Goal: Task Accomplishment & Management: Manage account settings

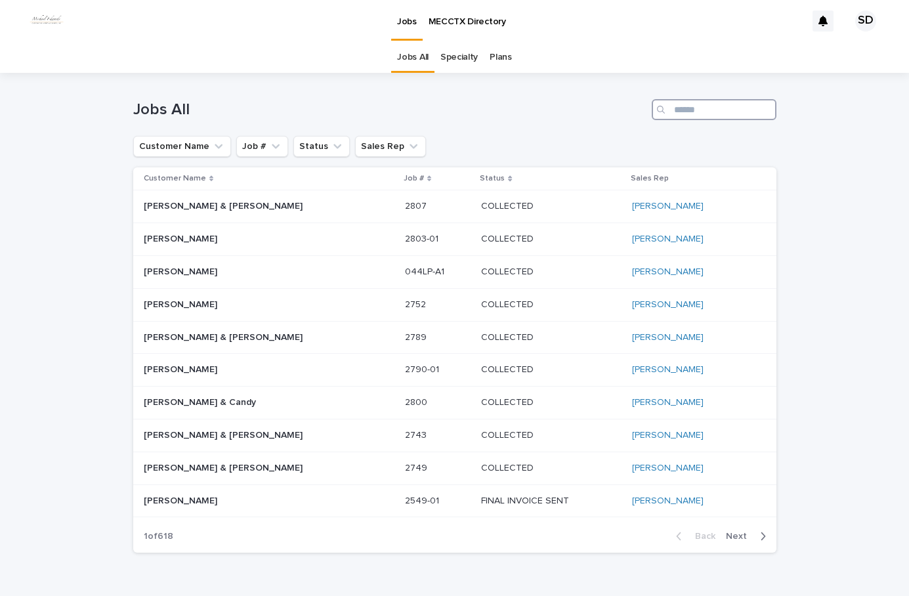
click at [688, 108] on input "Search" at bounding box center [714, 109] width 125 height 21
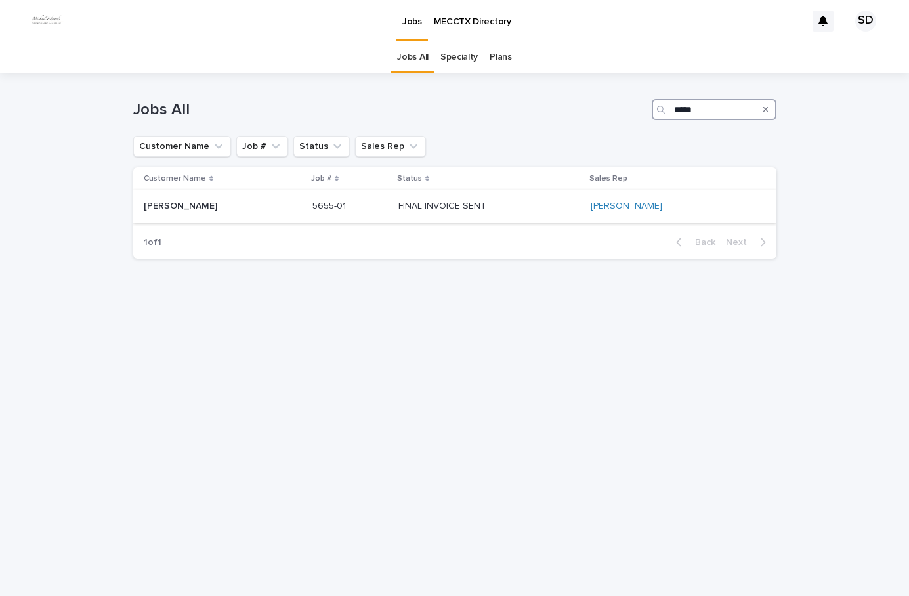
type input "*****"
click at [515, 219] on td "FINAL INVOICE SENT FINAL INVOICE SENT" at bounding box center [489, 206] width 192 height 33
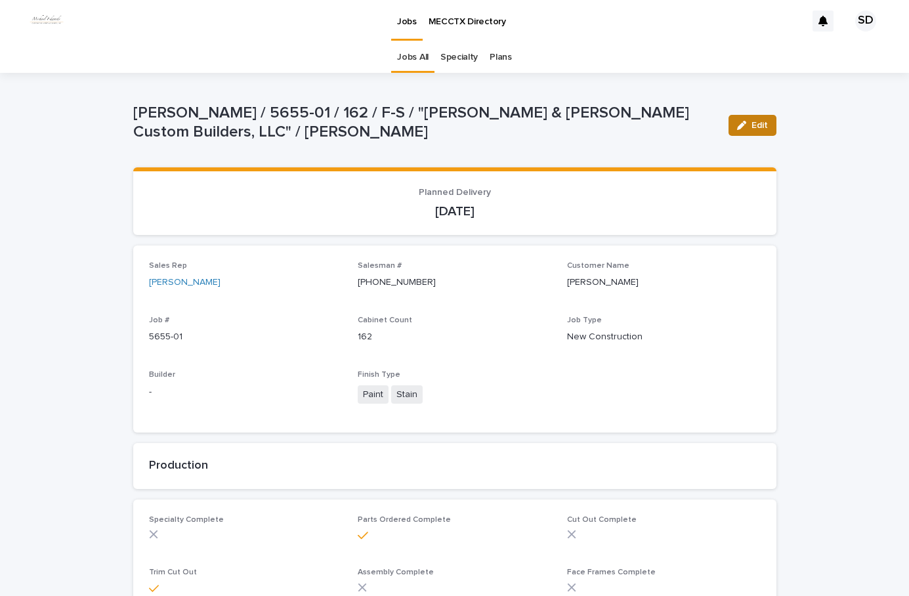
click at [746, 120] on button "Edit" at bounding box center [753, 125] width 48 height 21
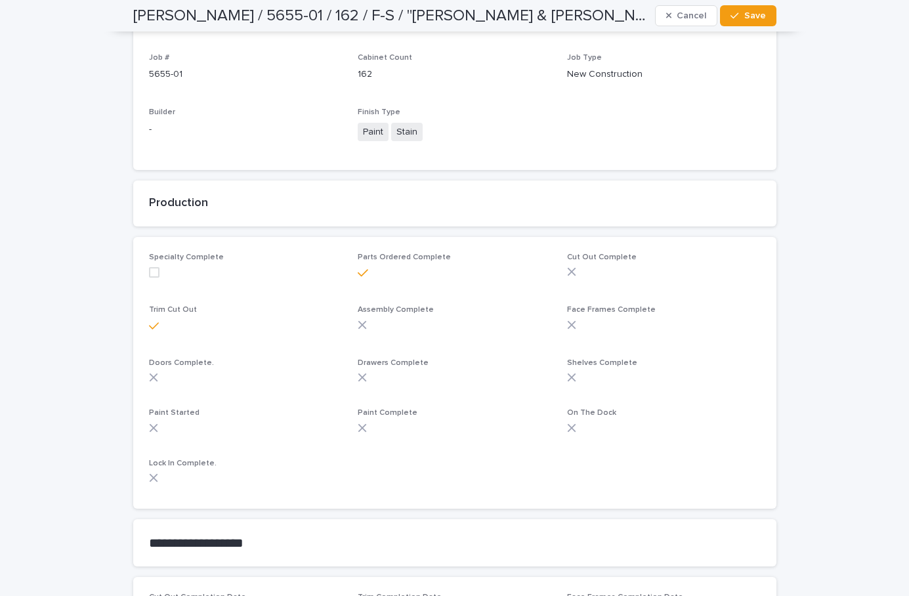
scroll to position [656, 0]
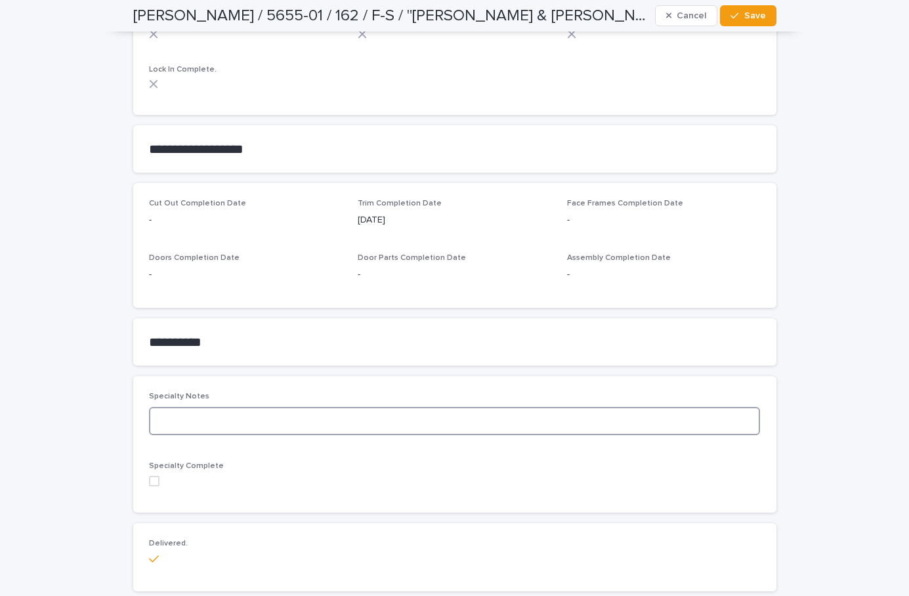
drag, startPoint x: 200, startPoint y: 432, endPoint x: 207, endPoint y: 423, distance: 11.2
click at [200, 430] on textarea at bounding box center [455, 421] width 612 height 28
click at [150, 482] on span at bounding box center [154, 481] width 11 height 11
type textarea "**********"
click at [756, 12] on span "Save" at bounding box center [755, 15] width 22 height 9
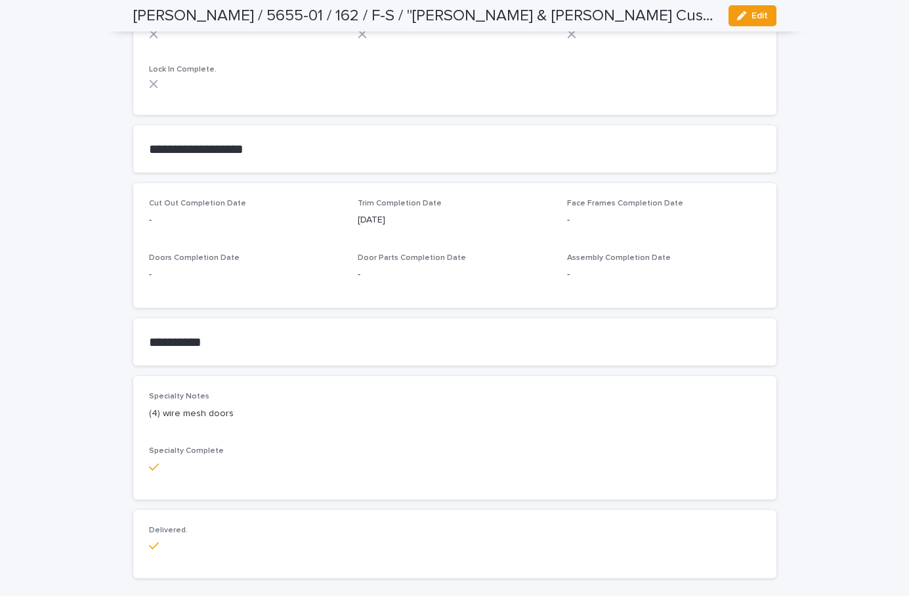
scroll to position [650, 0]
